Goal: Transaction & Acquisition: Purchase product/service

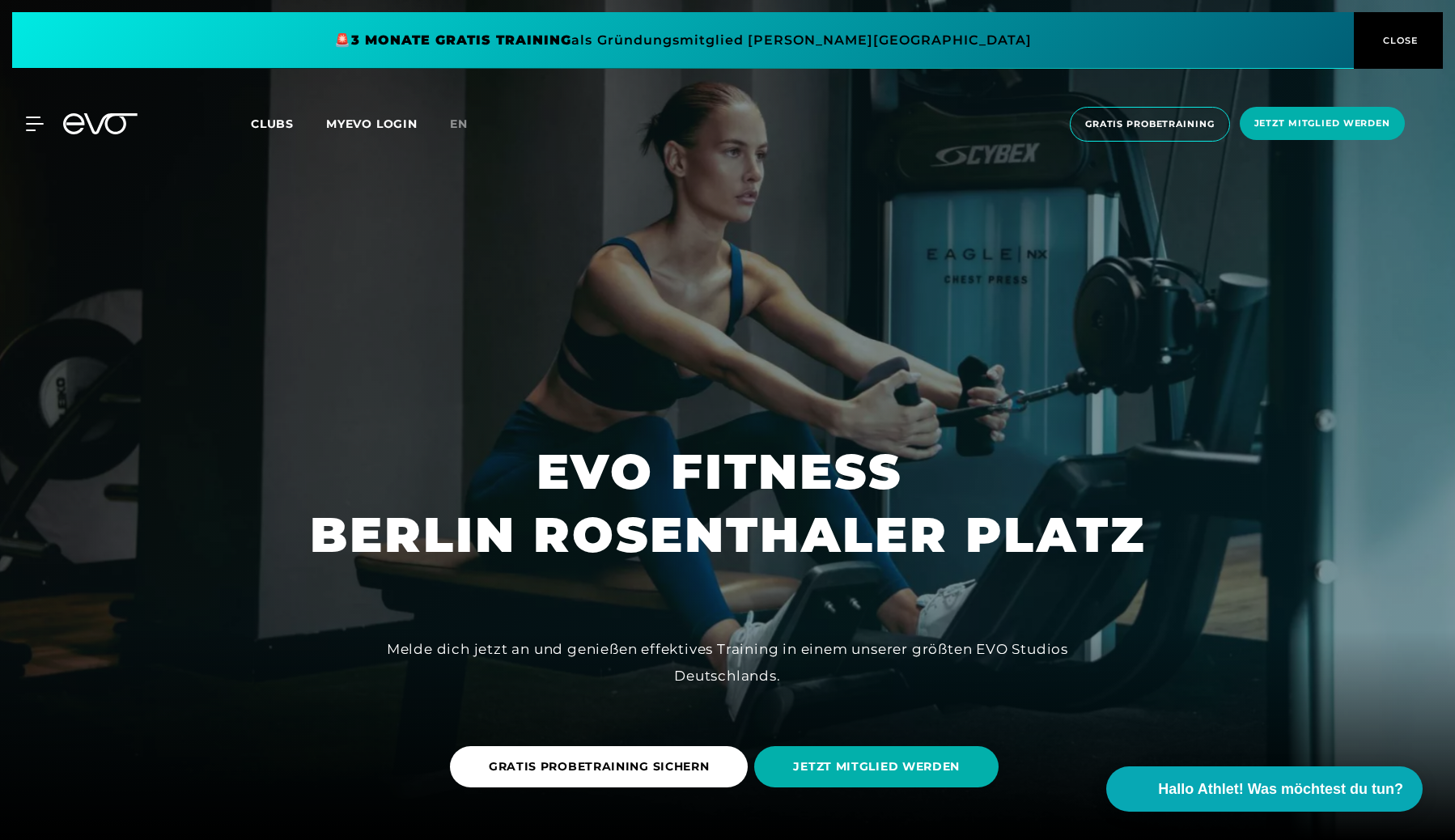
click at [274, 130] on span "Clubs" at bounding box center [272, 123] width 43 height 15
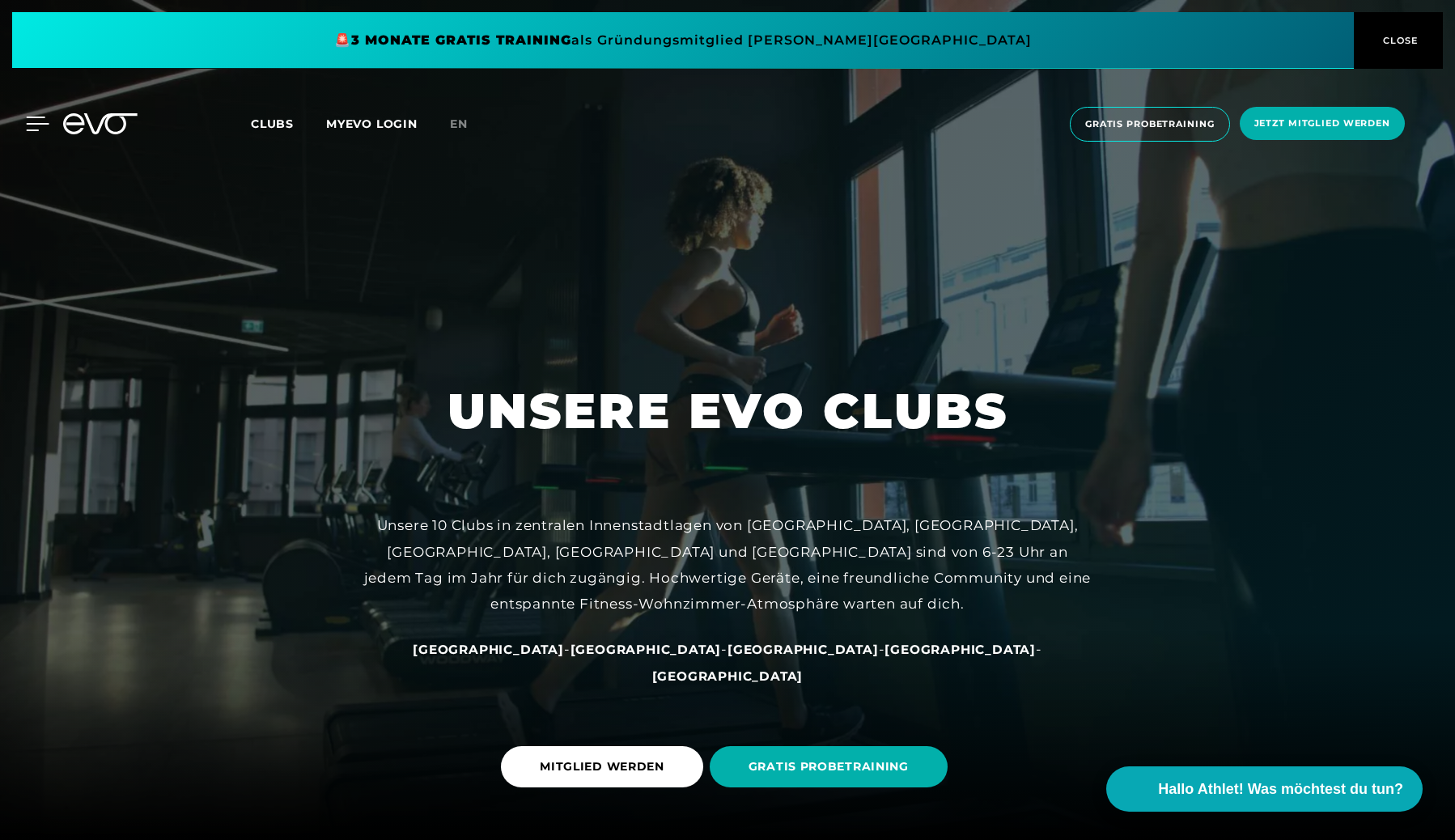
click at [39, 127] on icon at bounding box center [37, 123] width 23 height 15
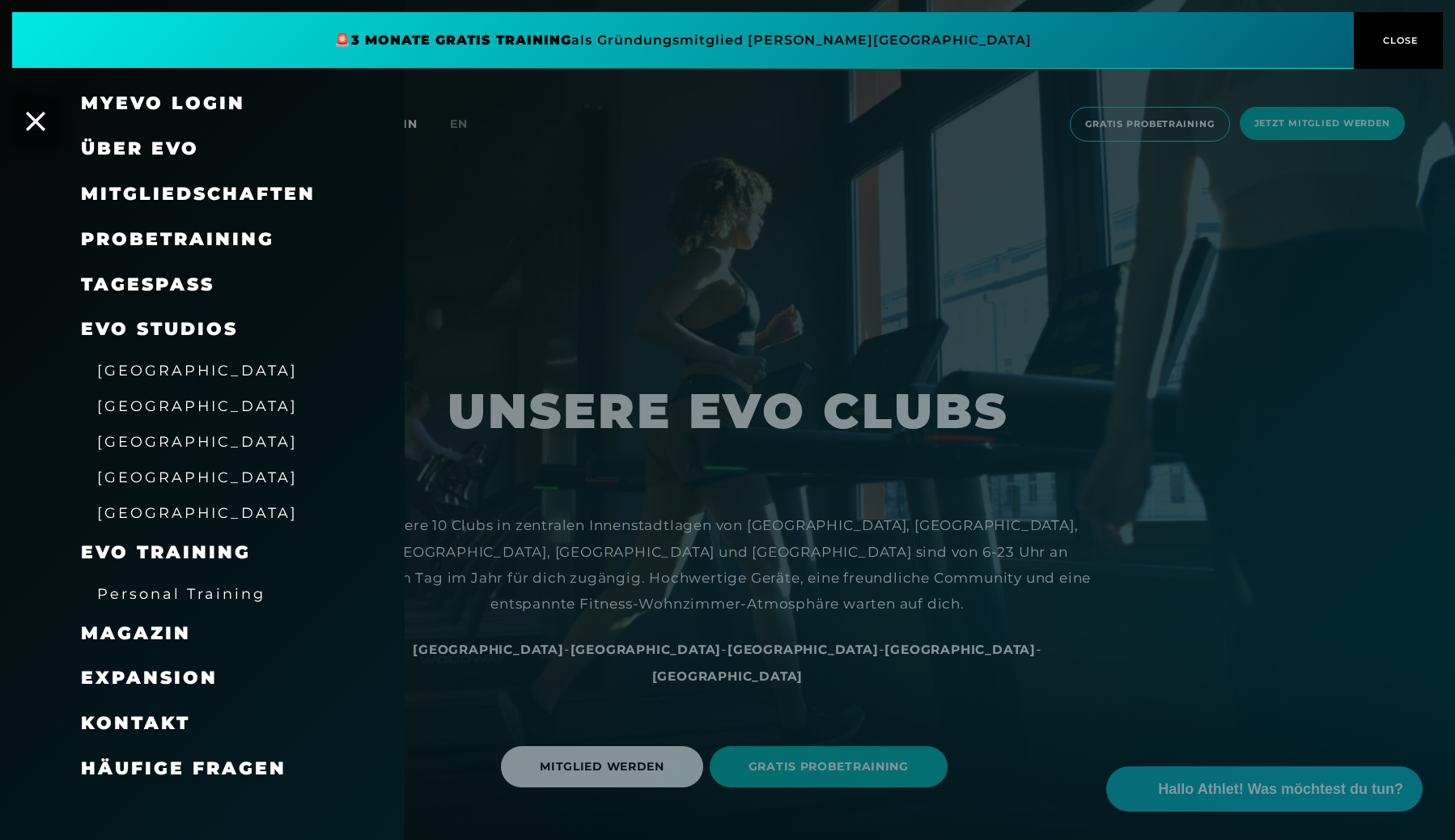
click at [1390, 35] on span "CLOSE" at bounding box center [1399, 40] width 40 height 15
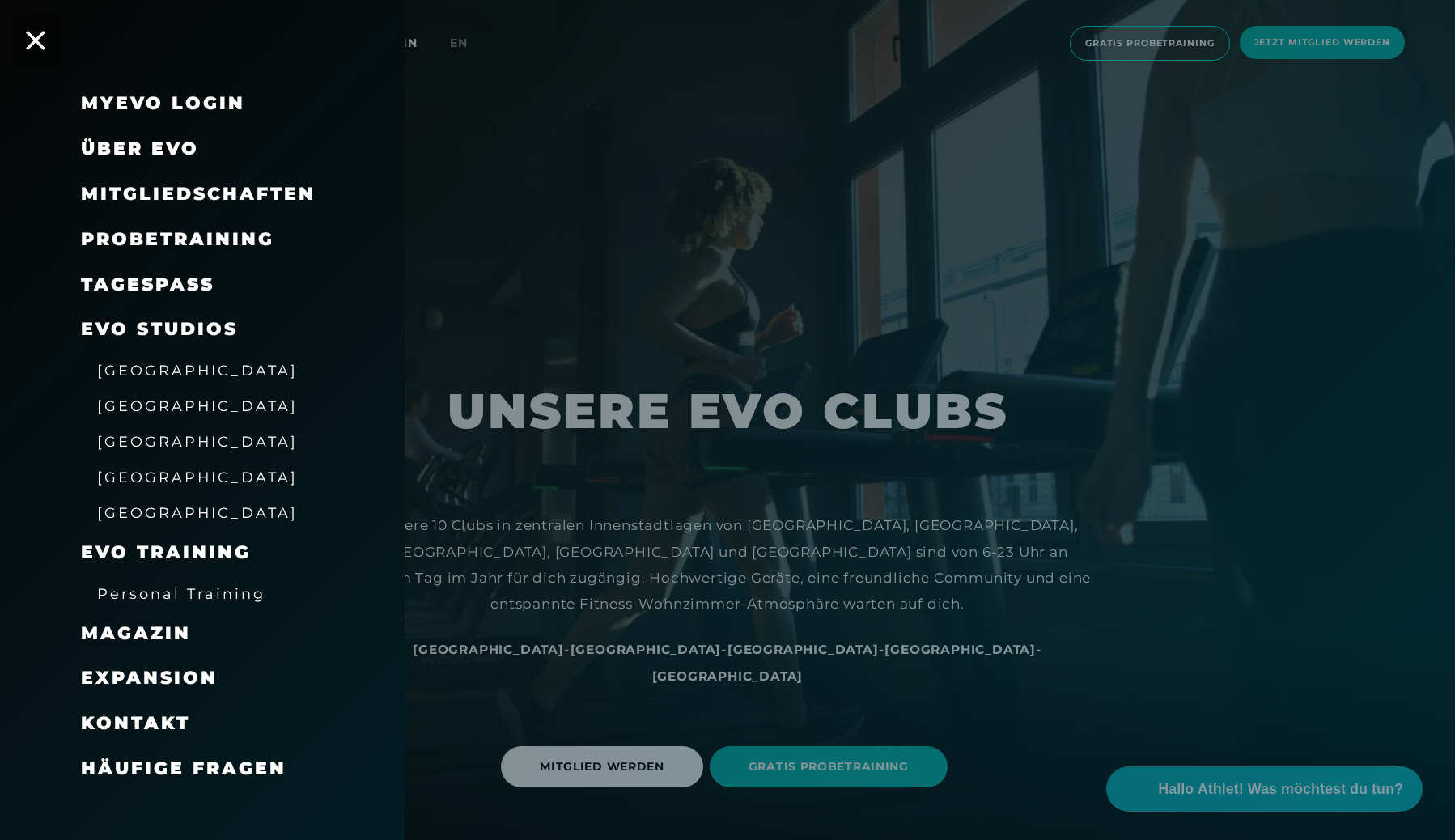
click at [129, 423] on div "[GEOGRAPHIC_DATA]" at bounding box center [222, 441] width 283 height 35
click at [131, 411] on span "[GEOGRAPHIC_DATA]" at bounding box center [197, 405] width 201 height 17
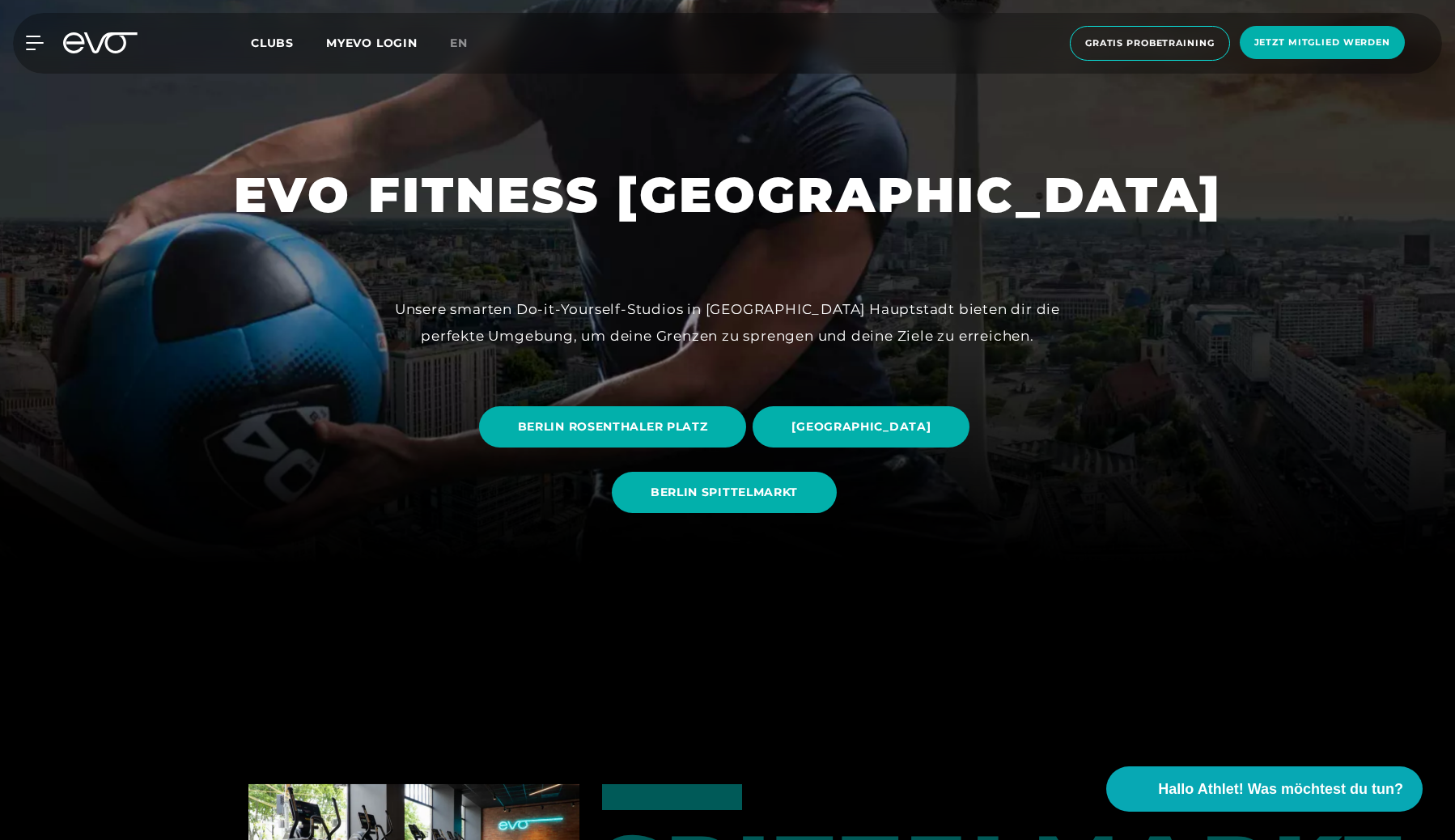
scroll to position [275, 0]
click at [557, 414] on span "BERLIN ROSENTHALER PLATZ" at bounding box center [612, 426] width 268 height 41
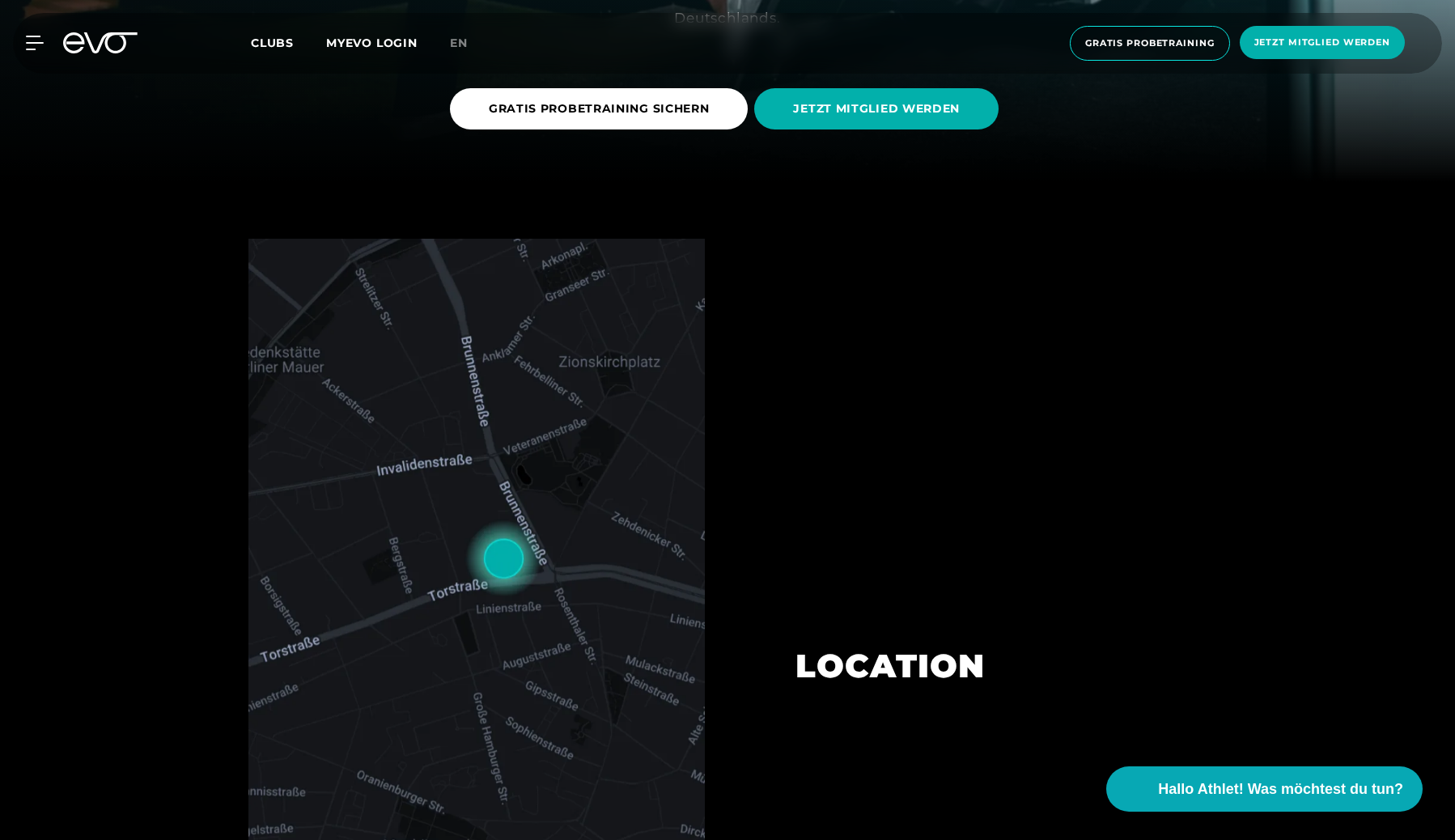
scroll to position [549, 0]
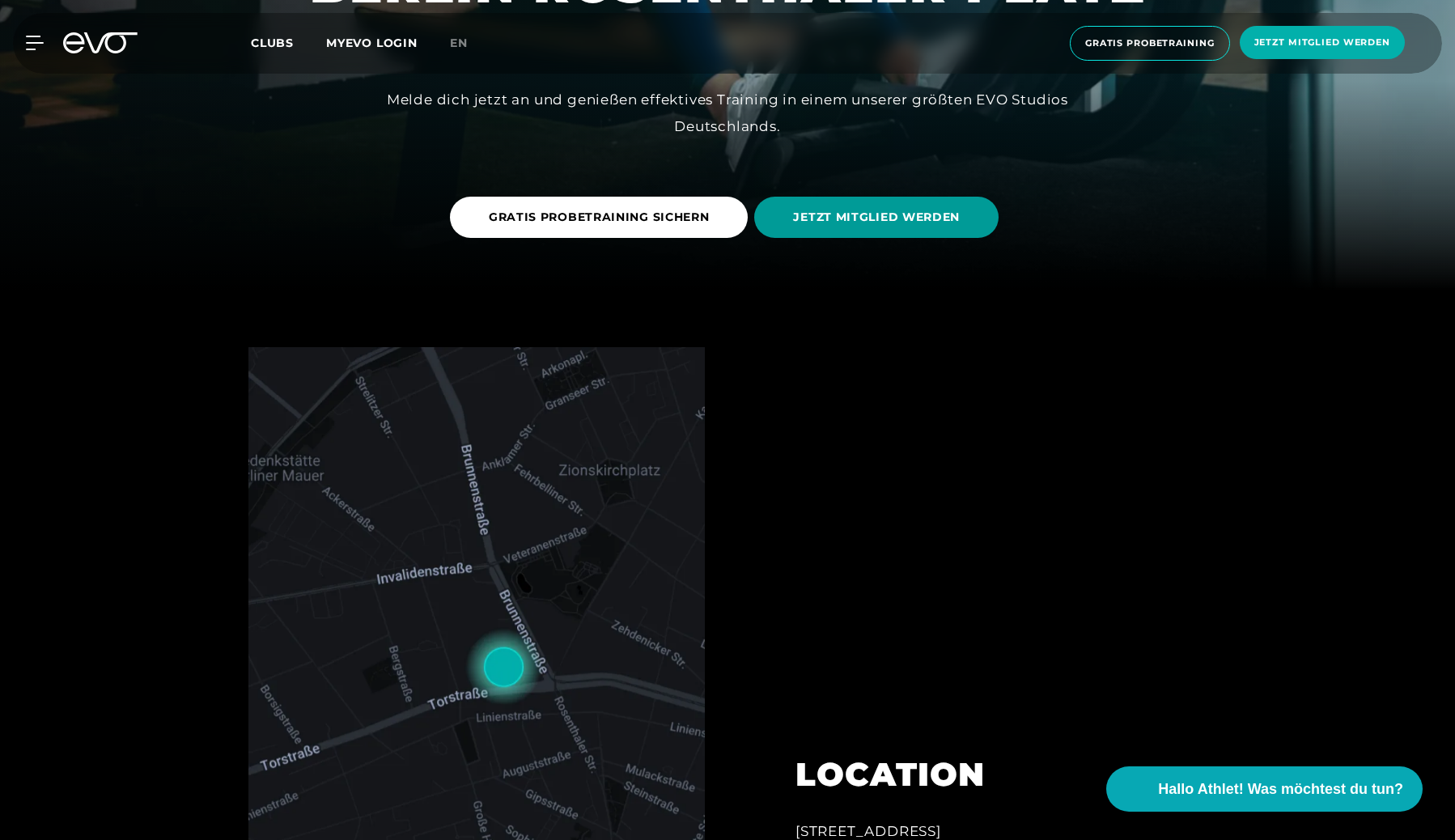
click at [885, 206] on span "JETZT MITGLIED WERDEN" at bounding box center [876, 217] width 245 height 41
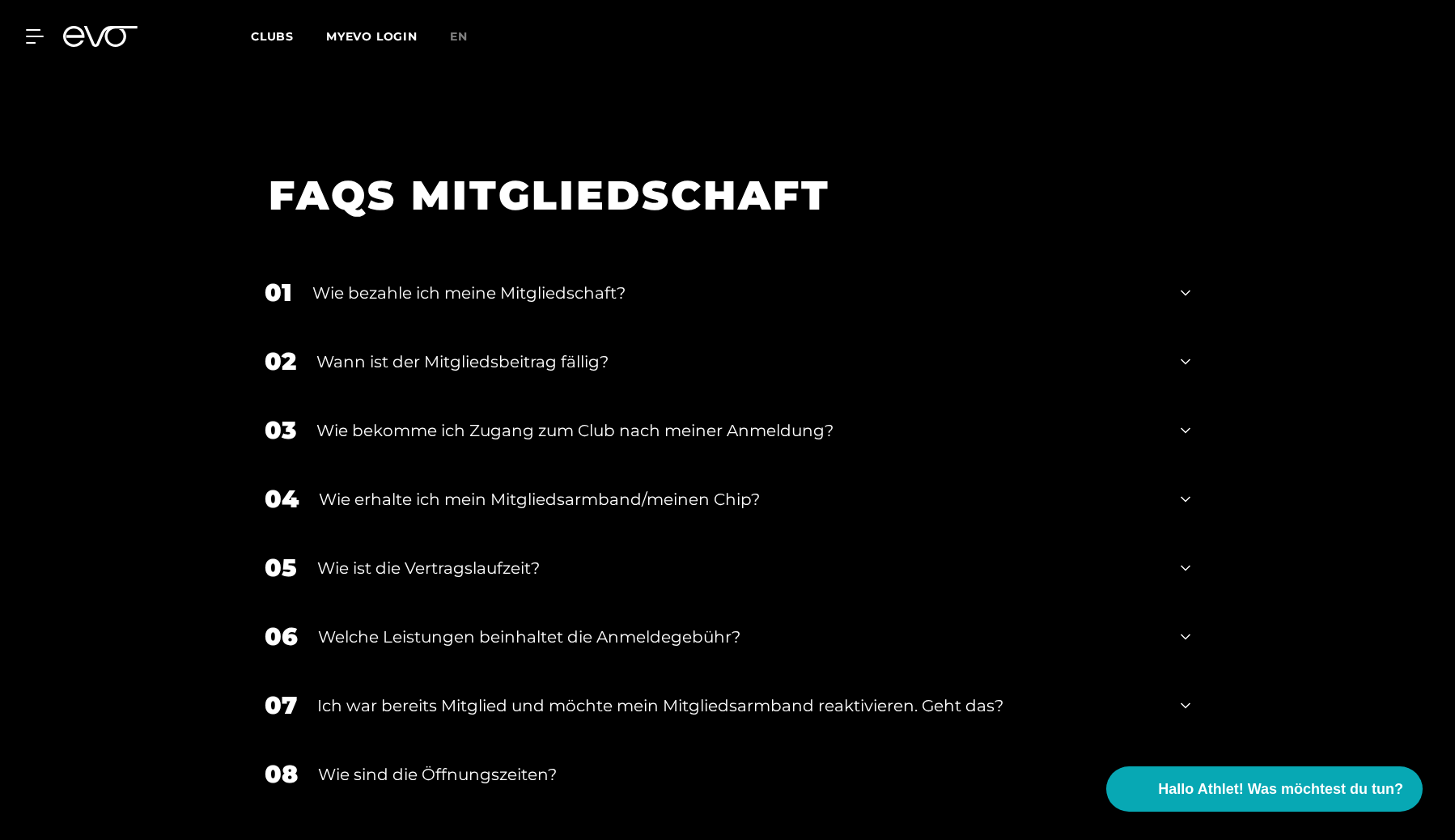
scroll to position [2133, 0]
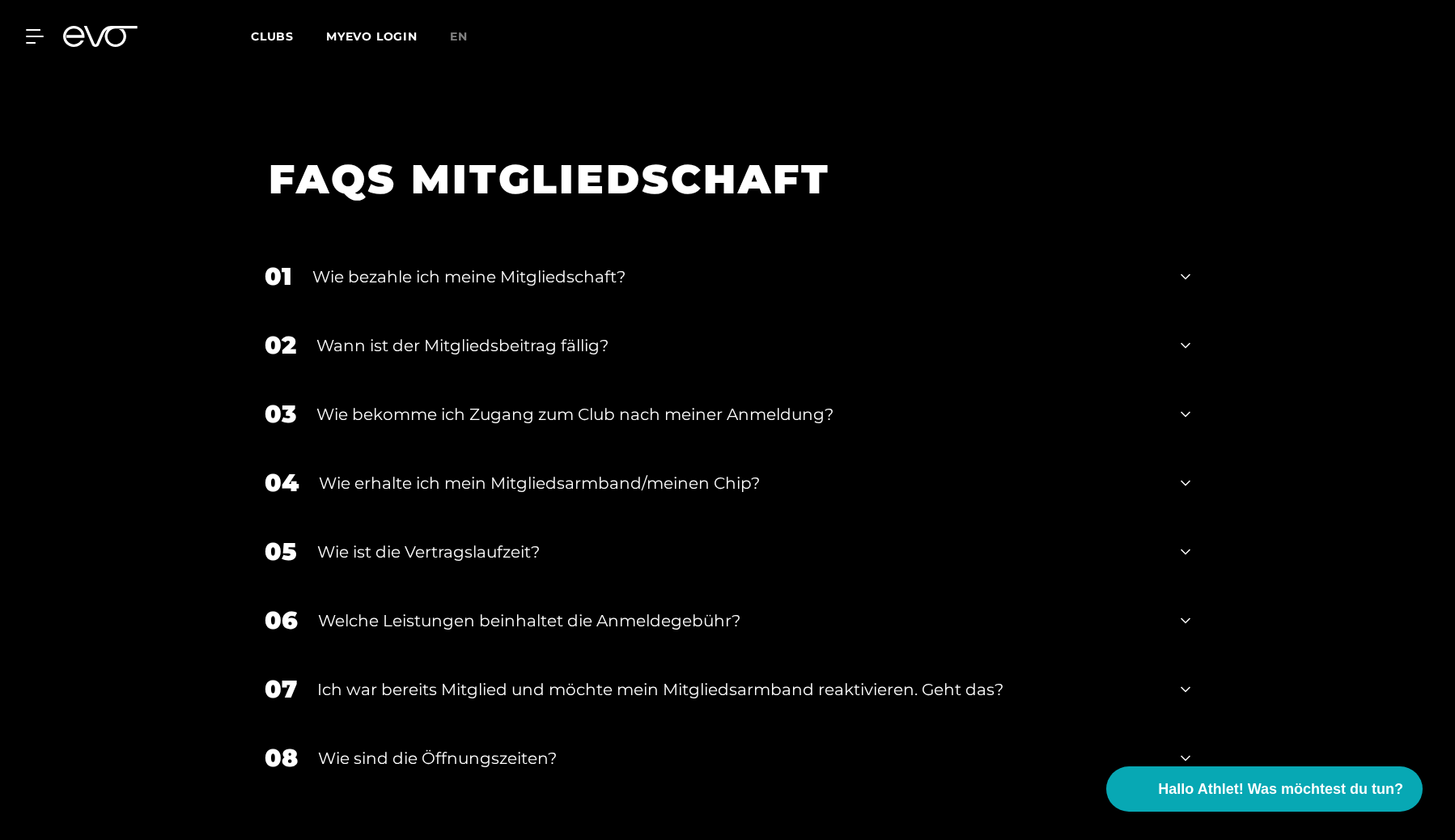
click at [515, 271] on div "Wie bezahle ich meine Mitgliedschaft?" at bounding box center [736, 276] width 848 height 24
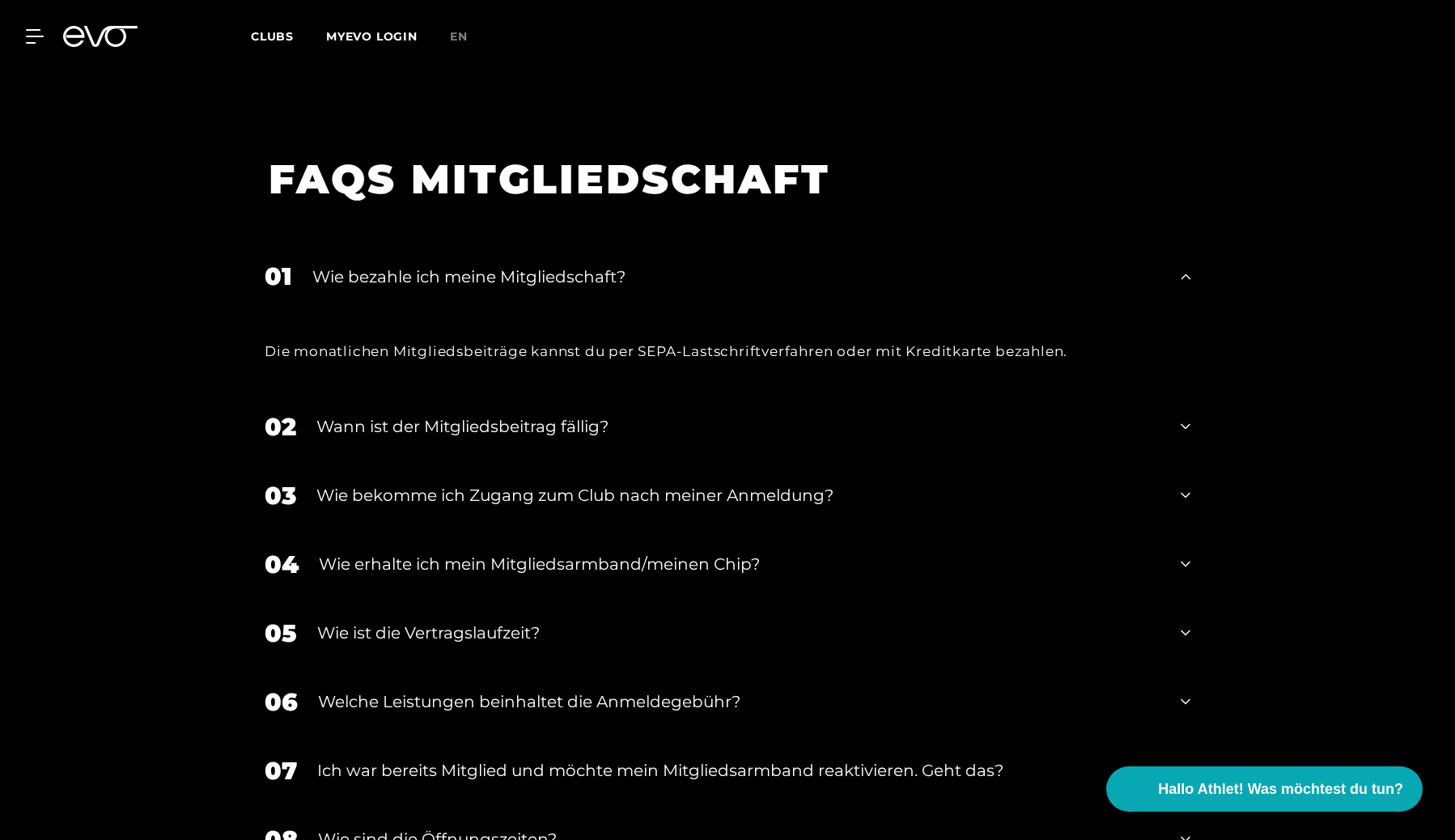
click at [515, 271] on div "Wie bezahle ich meine Mitgliedschaft?" at bounding box center [736, 276] width 848 height 24
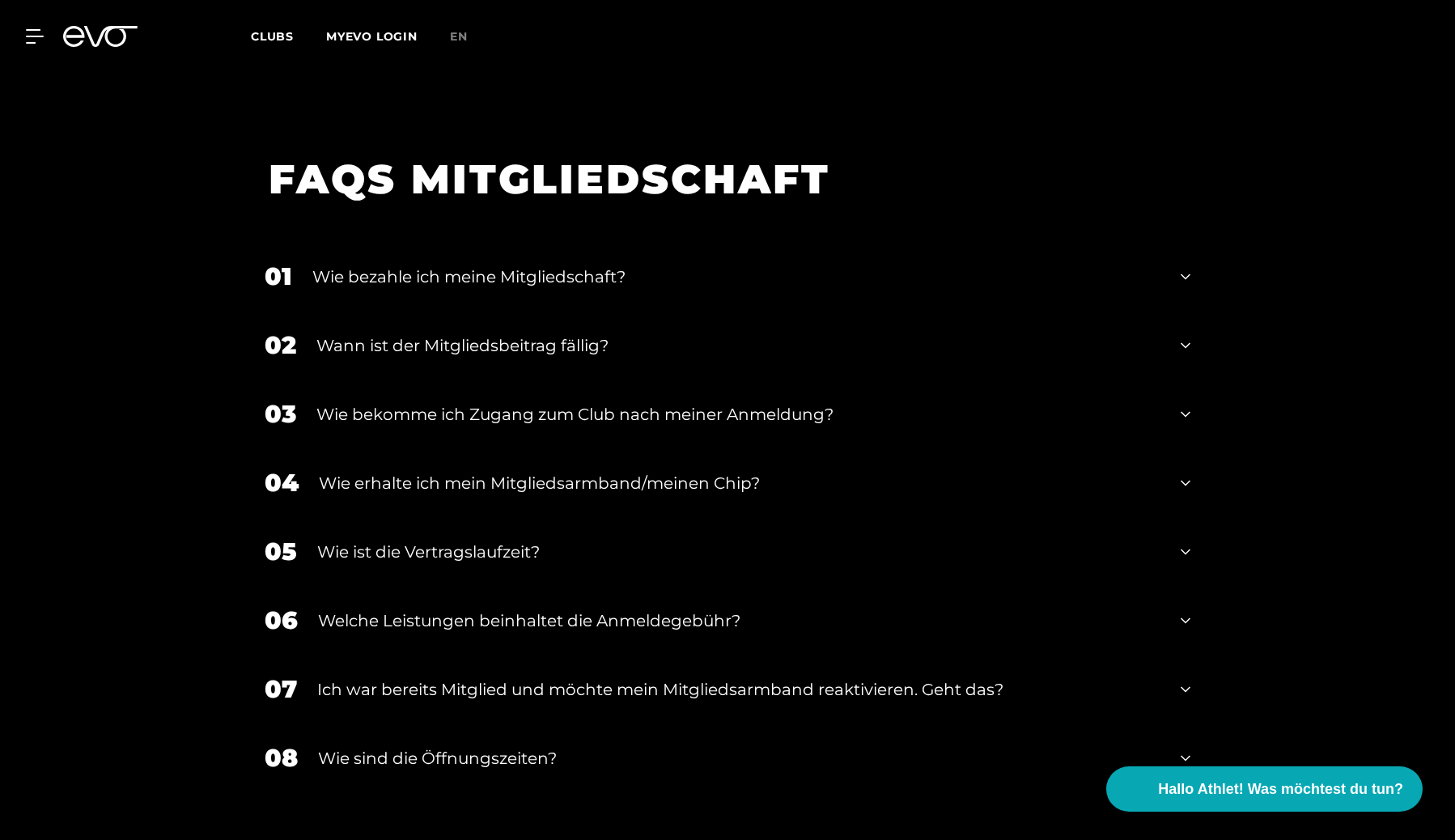
click at [474, 355] on div "Wann ist der Mitgliedsbeitrag fällig?" at bounding box center [738, 345] width 844 height 24
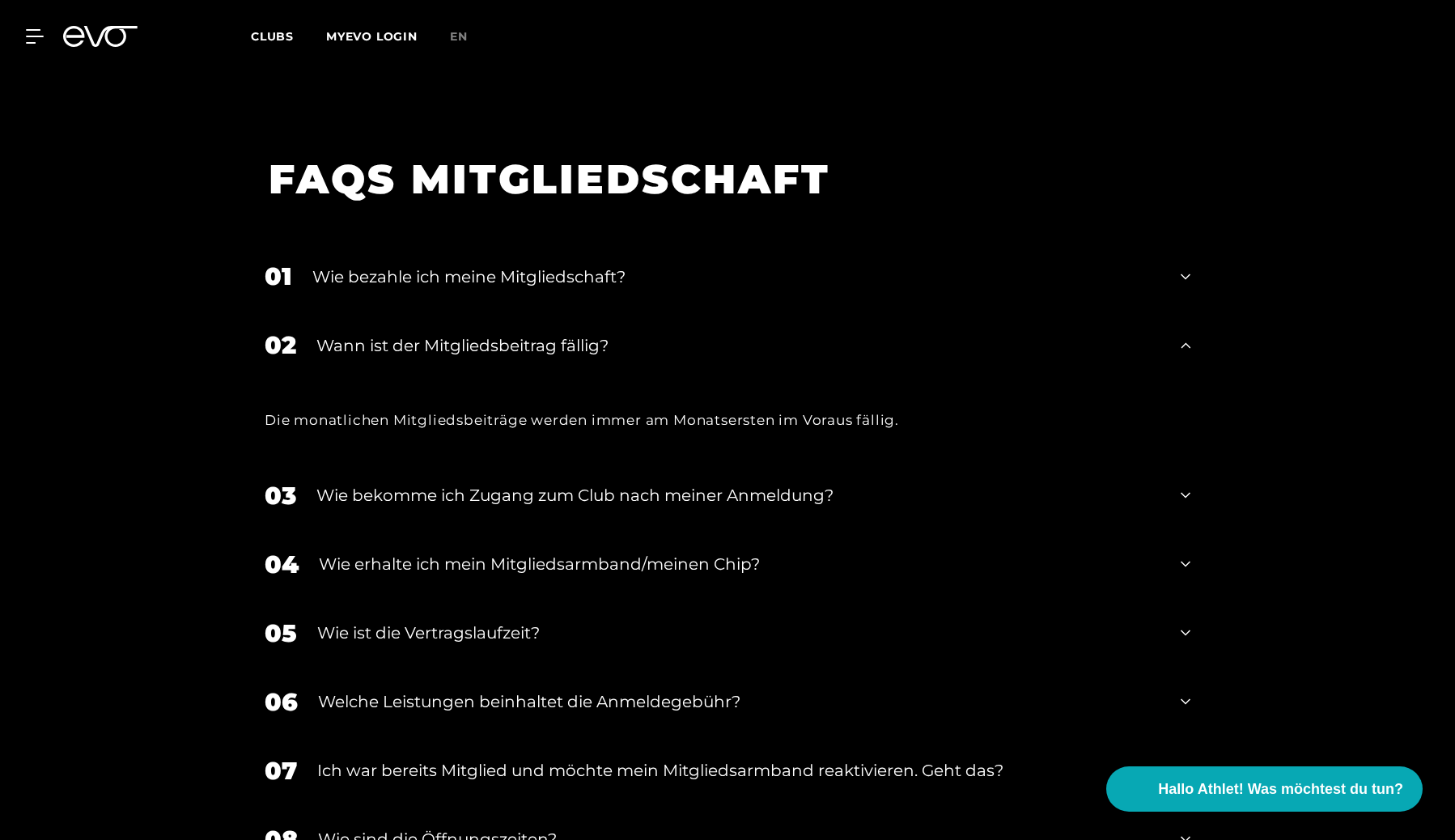
click at [474, 355] on div "Wann ist der Mitgliedsbeitrag fällig?" at bounding box center [738, 345] width 844 height 24
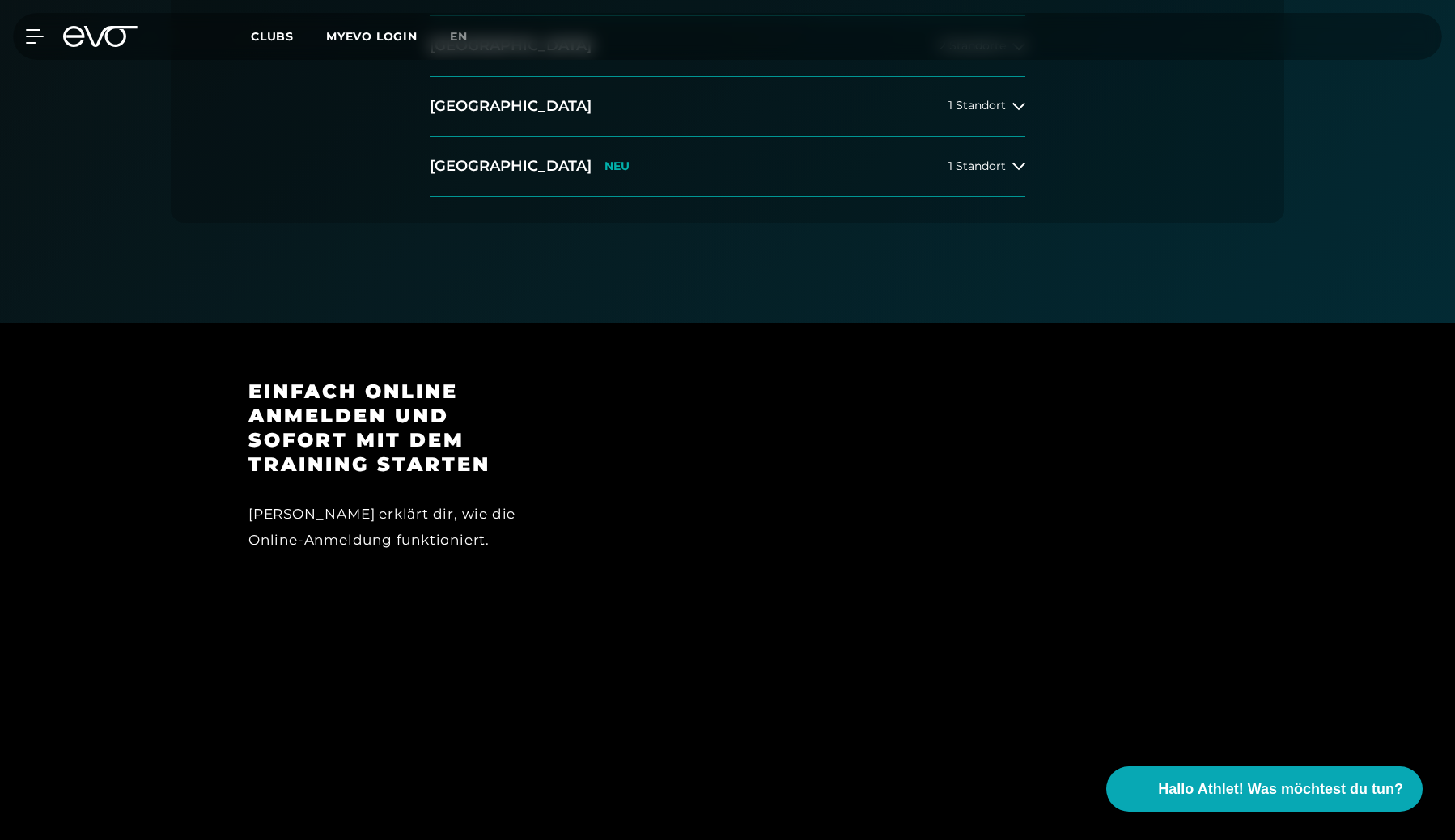
scroll to position [0, 0]
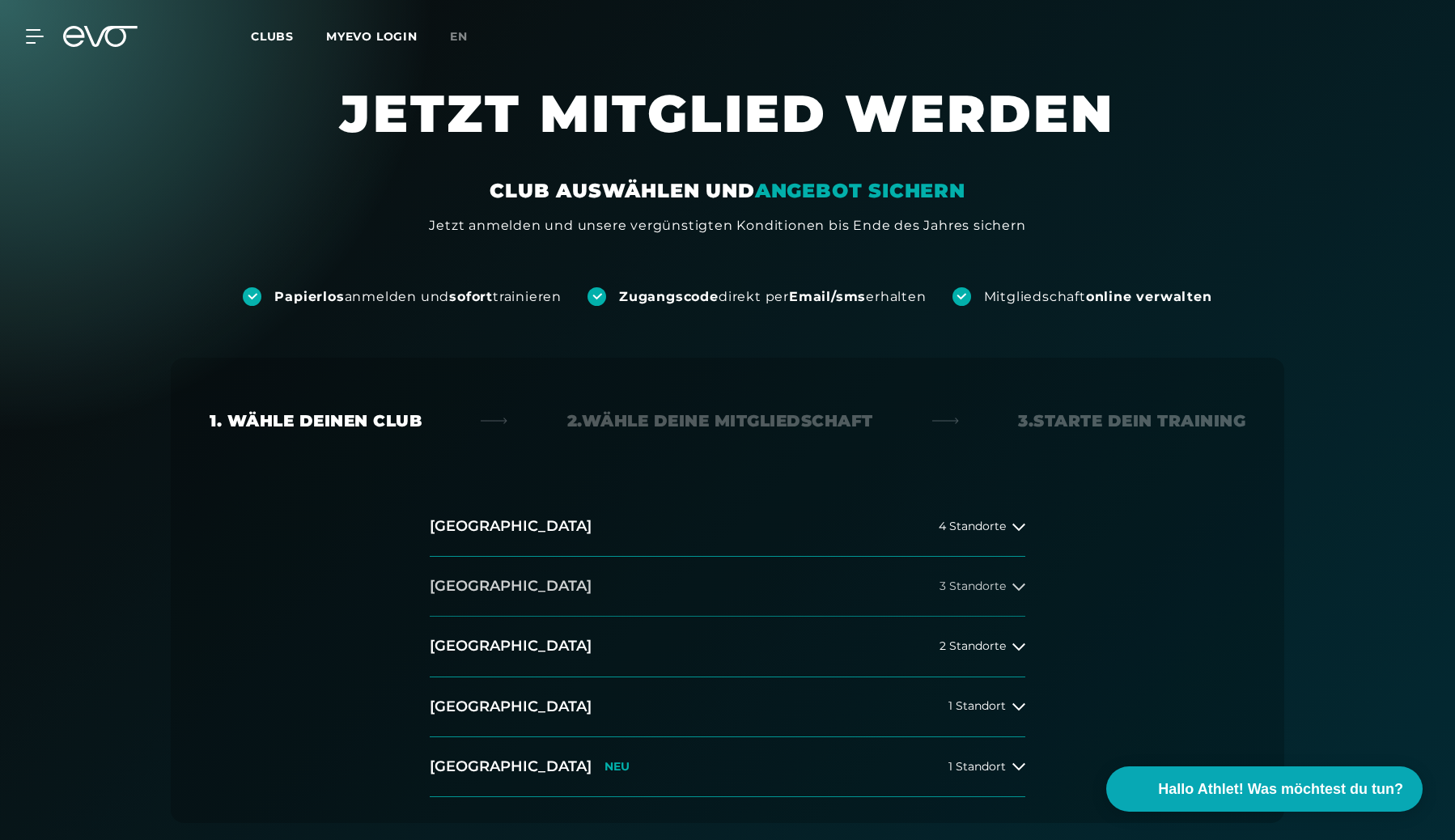
click at [662, 575] on button "[GEOGRAPHIC_DATA] 3 Standorte" at bounding box center [728, 587] width 596 height 60
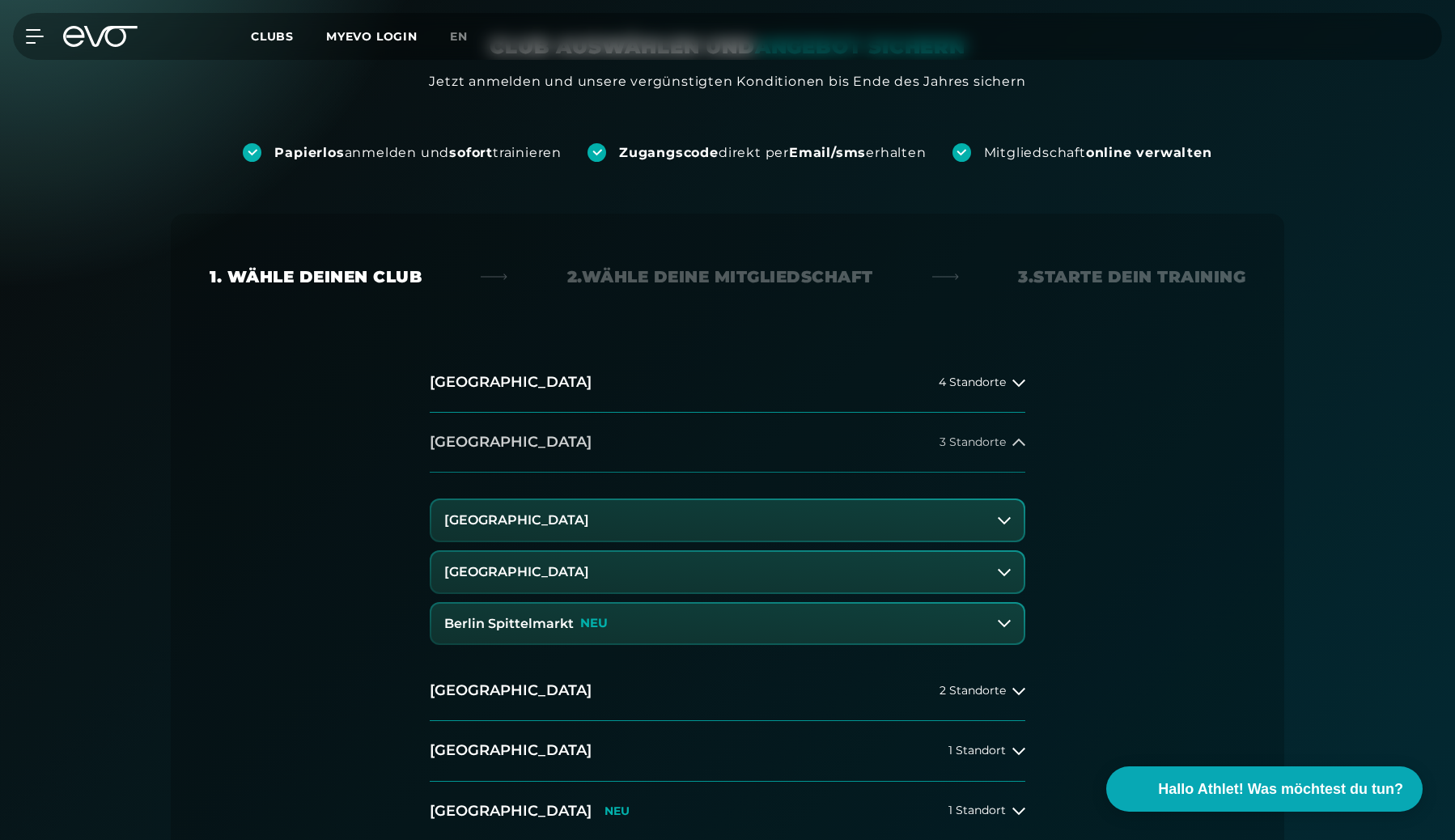
scroll to position [183, 0]
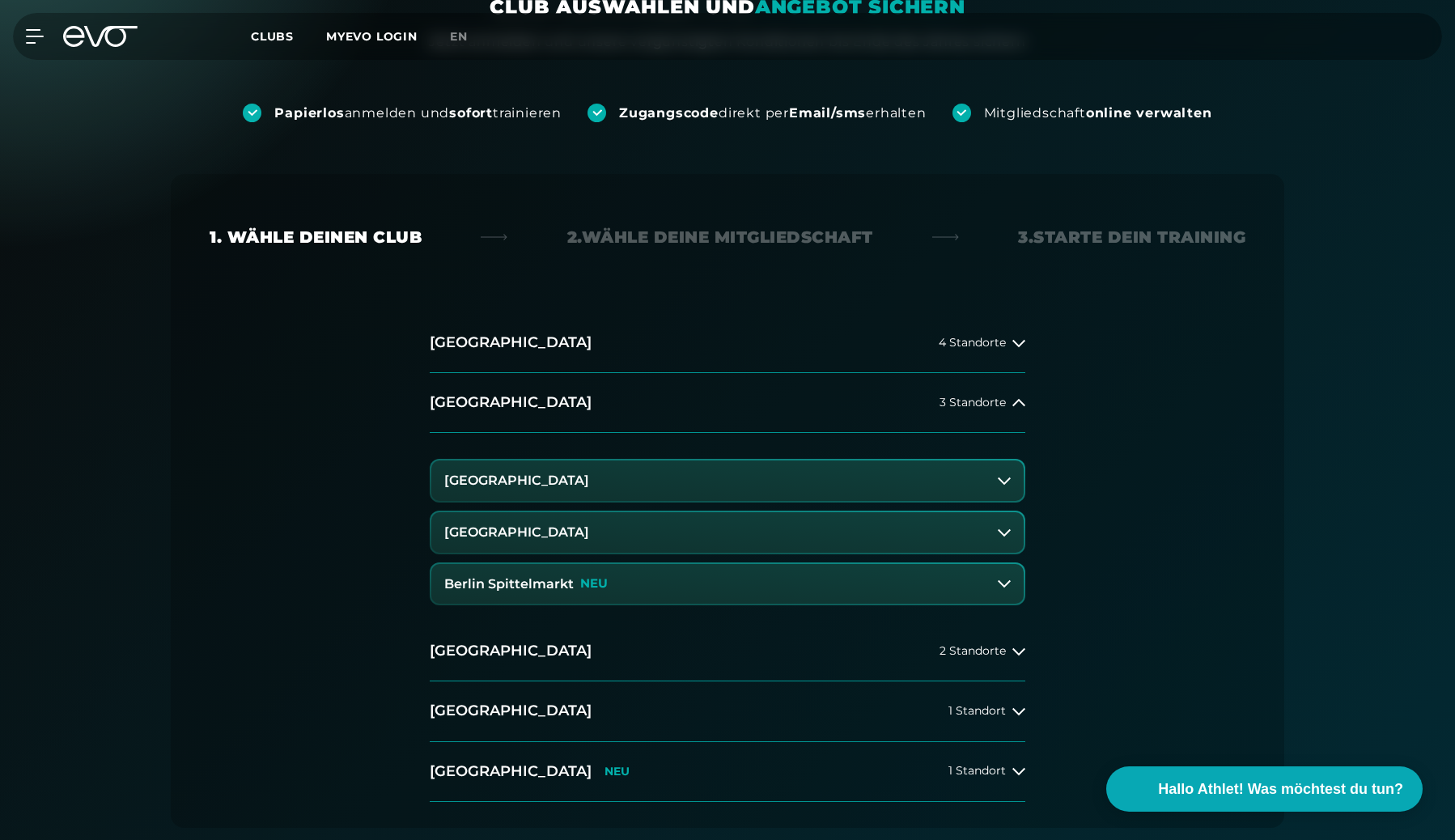
click at [666, 539] on button "[GEOGRAPHIC_DATA]" at bounding box center [728, 532] width 592 height 40
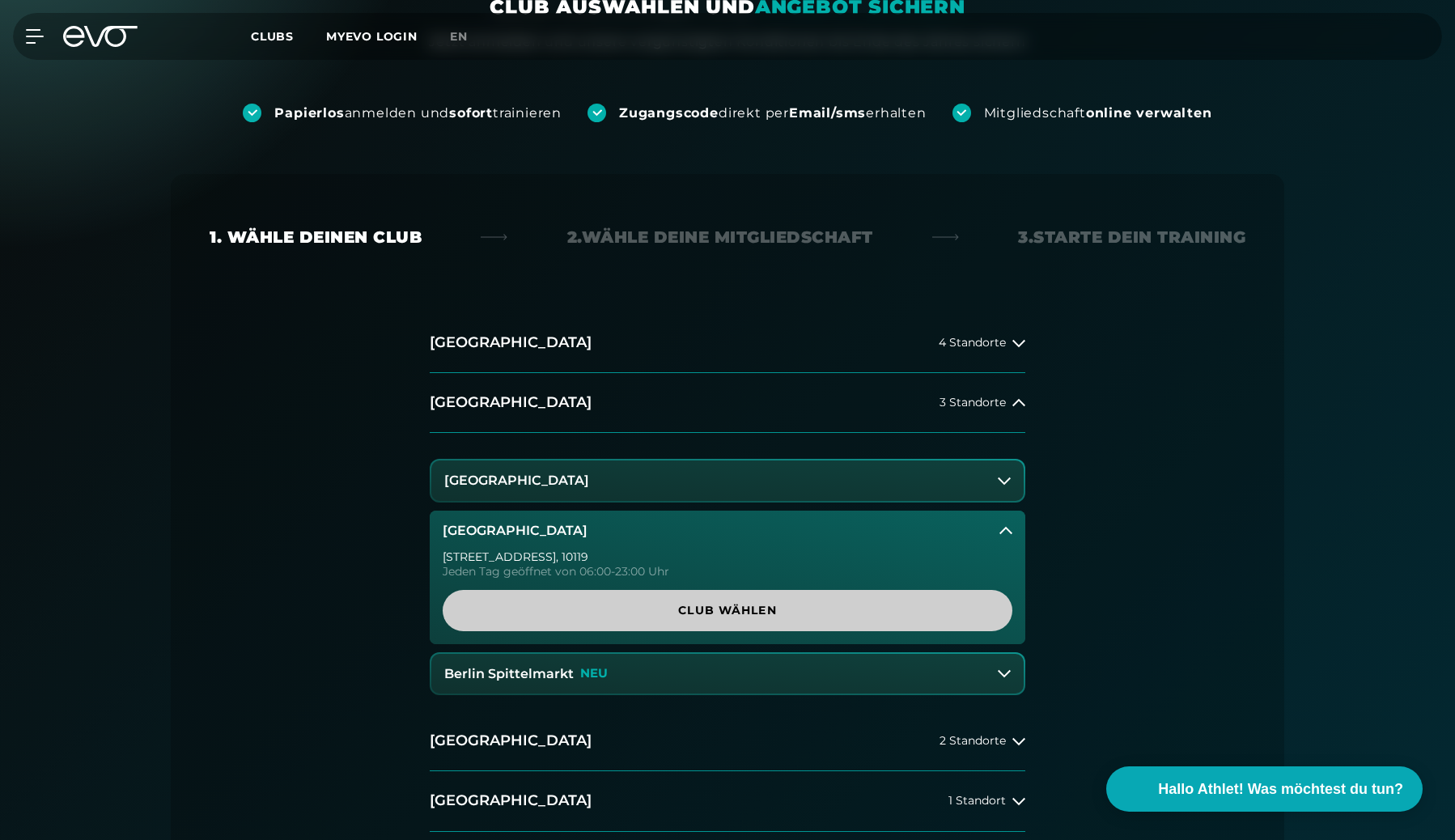
click at [679, 604] on span "Club wählen" at bounding box center [727, 610] width 492 height 17
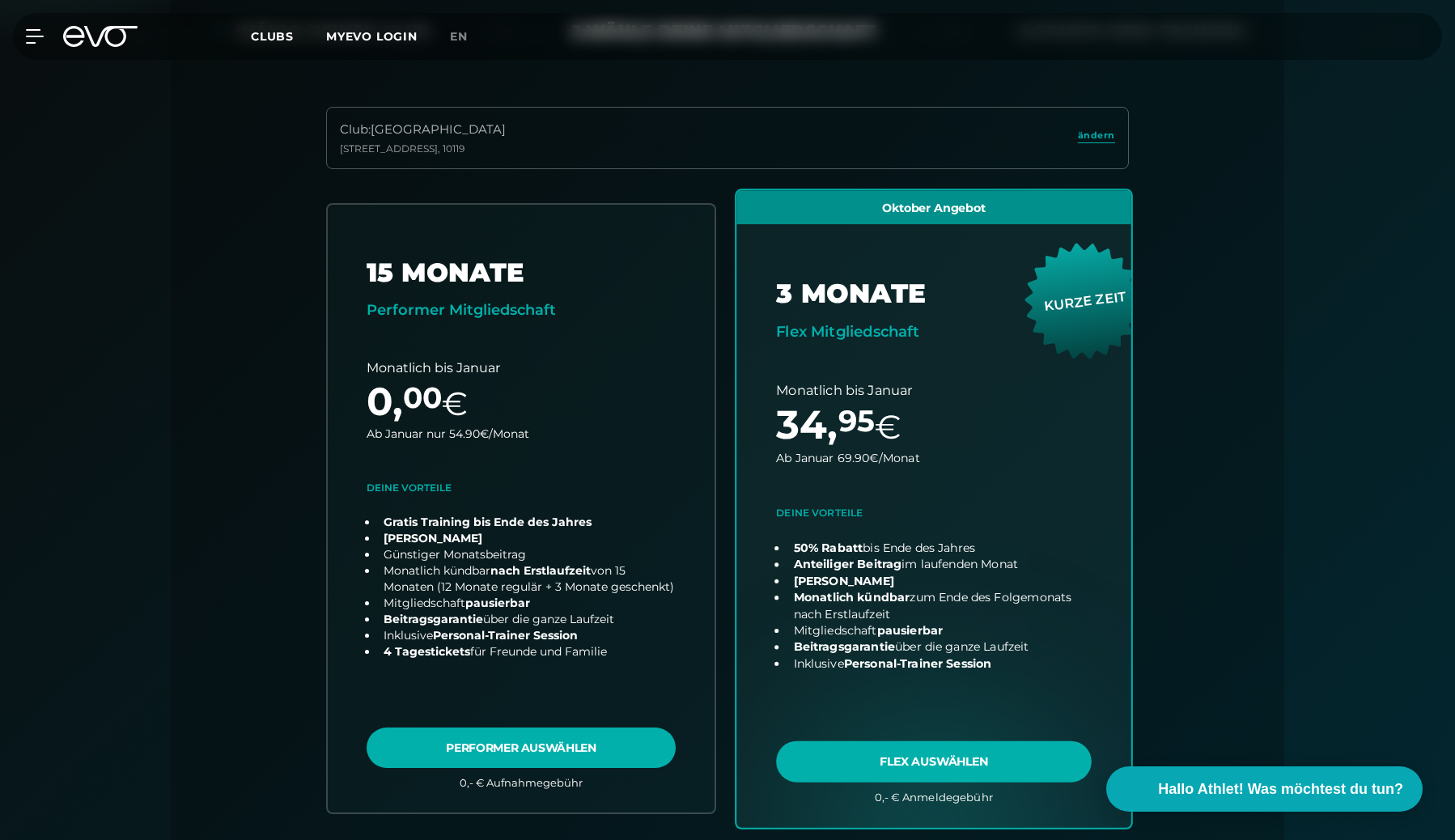
scroll to position [0, 0]
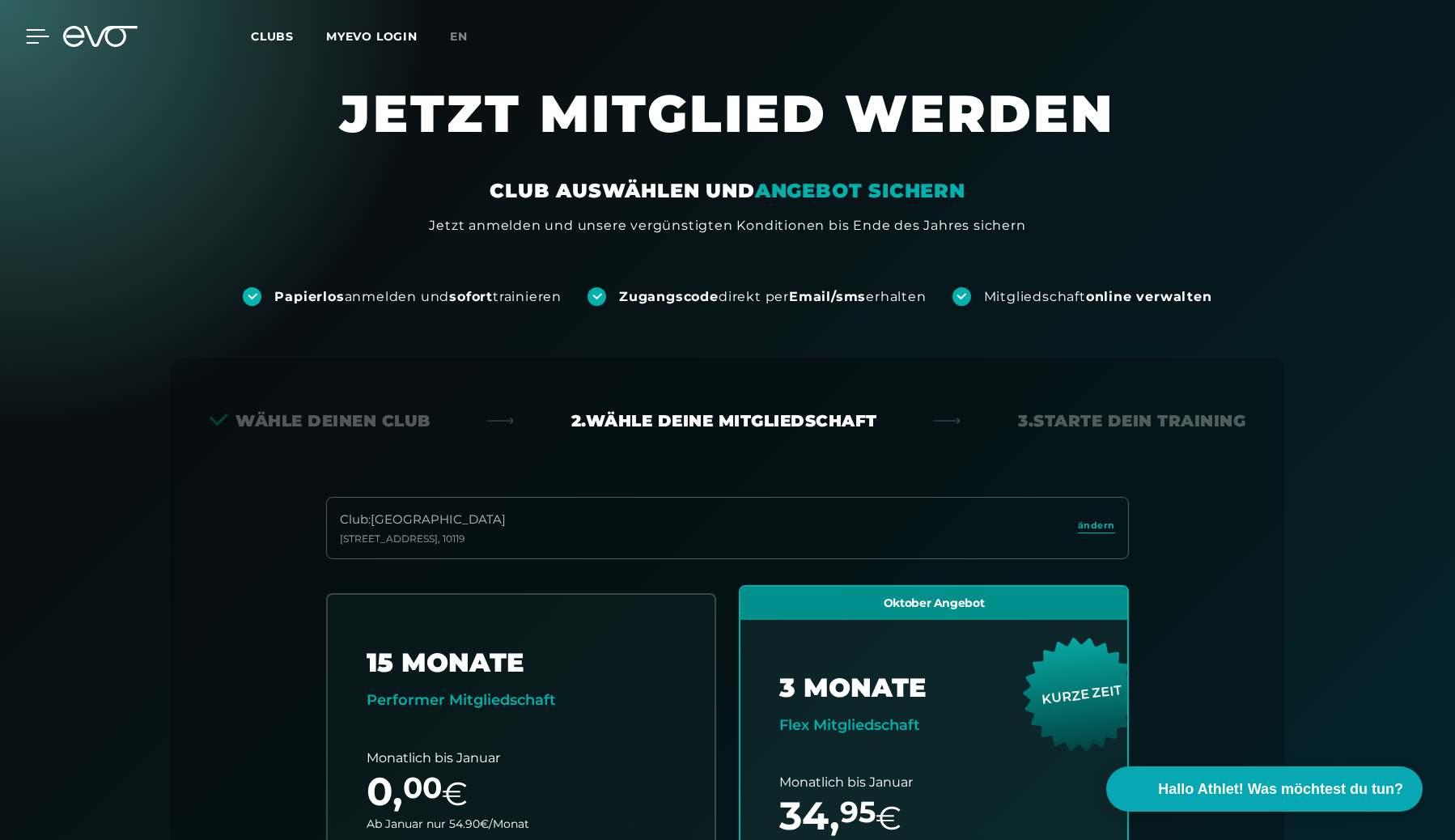
click at [29, 34] on icon at bounding box center [37, 36] width 23 height 15
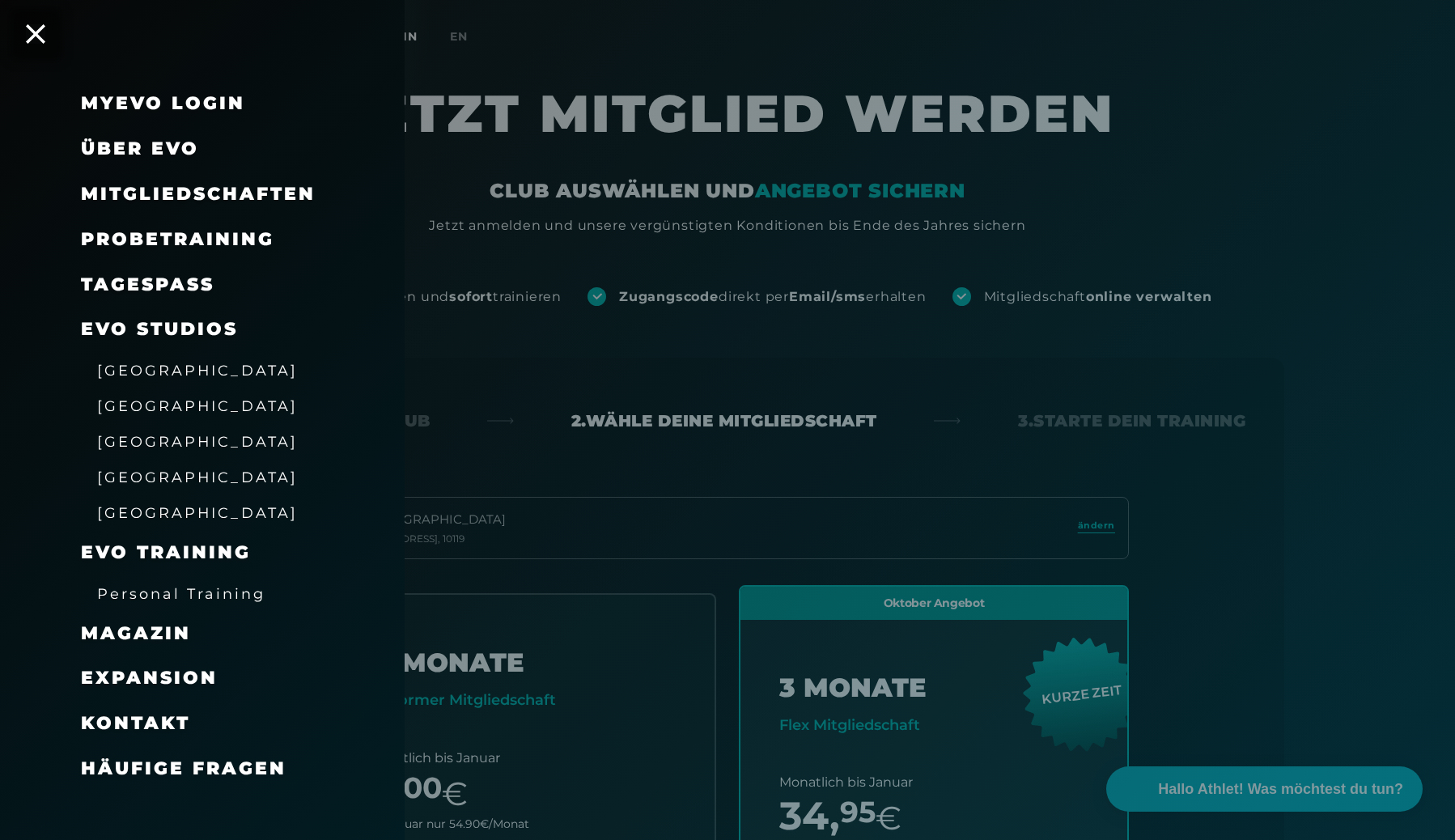
click at [187, 282] on link "TAGESPASS" at bounding box center [147, 284] width 133 height 22
